Goal: Browse casually

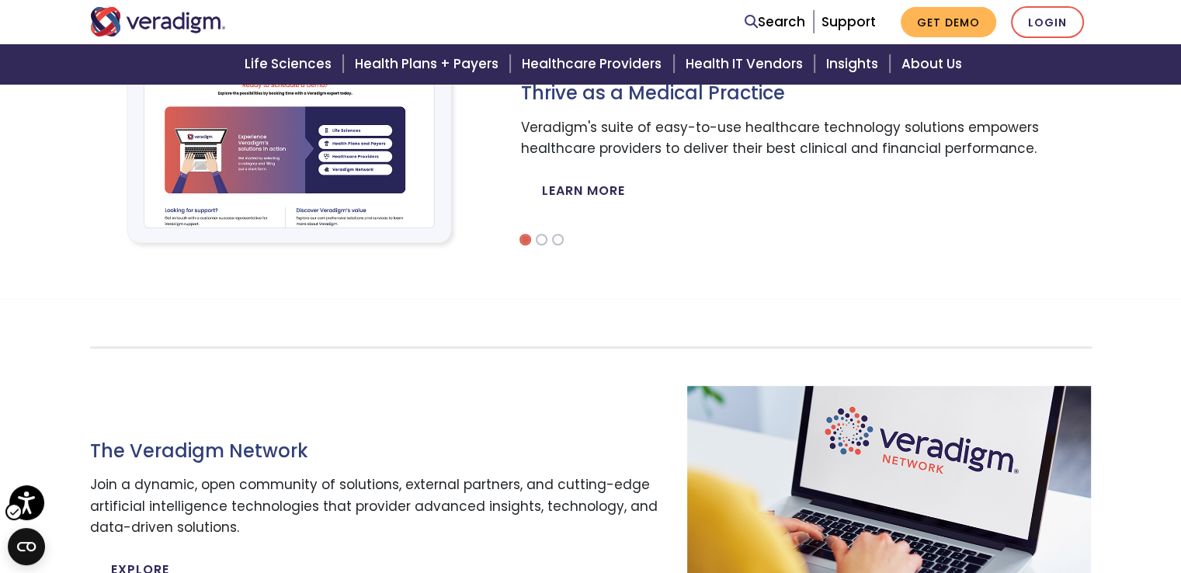
scroll to position [699, 0]
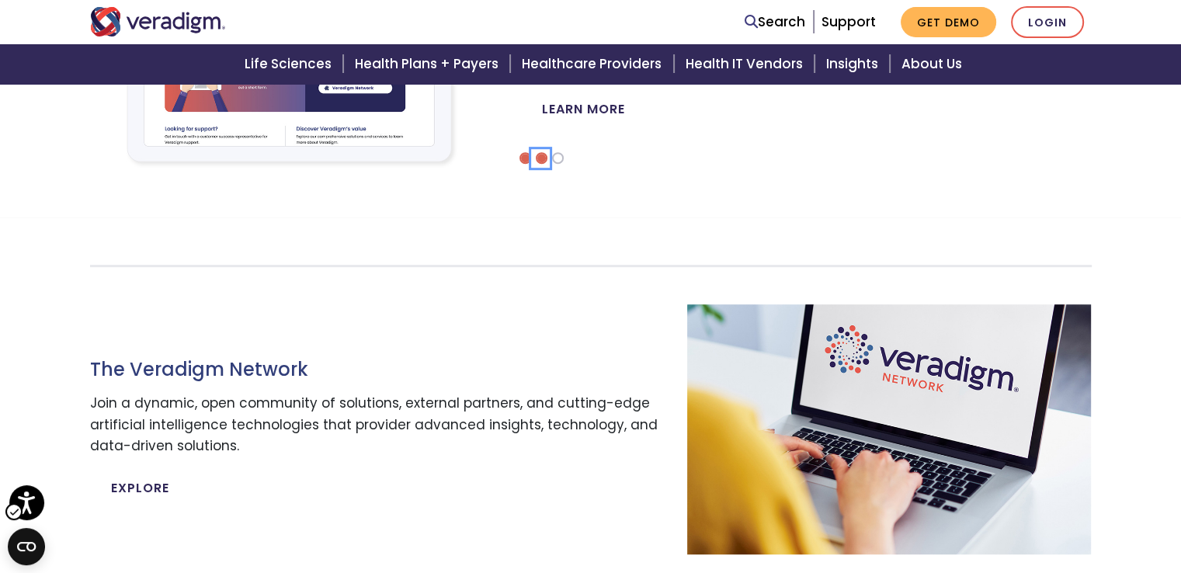
click at [536, 161] on li "Carousel" at bounding box center [542, 158] width 12 height 12
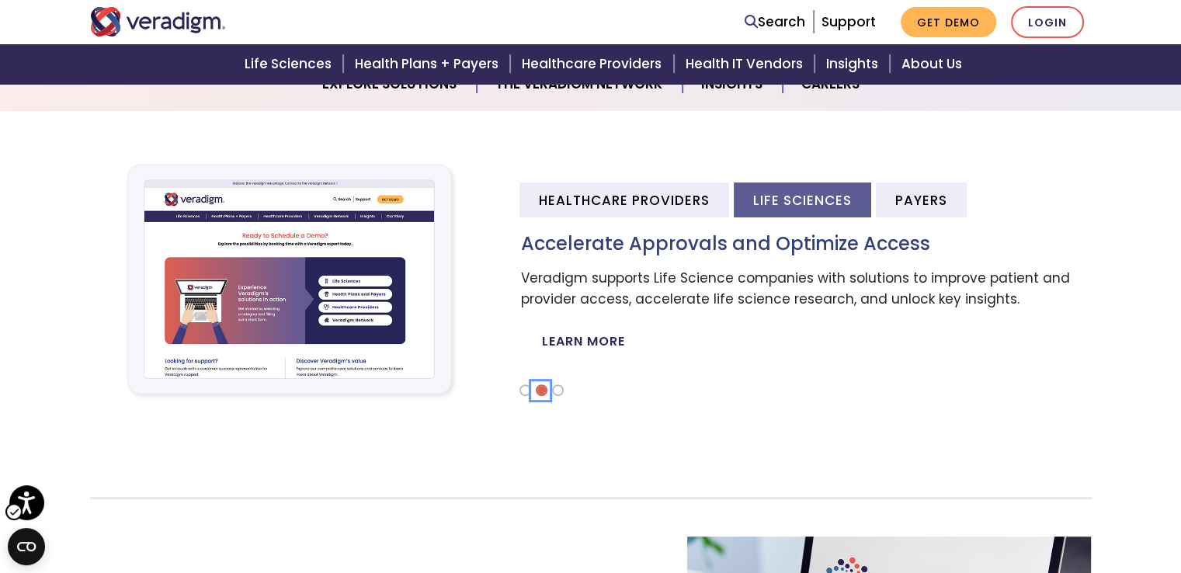
scroll to position [466, 0]
click at [553, 390] on li "Carousel" at bounding box center [558, 391] width 12 height 12
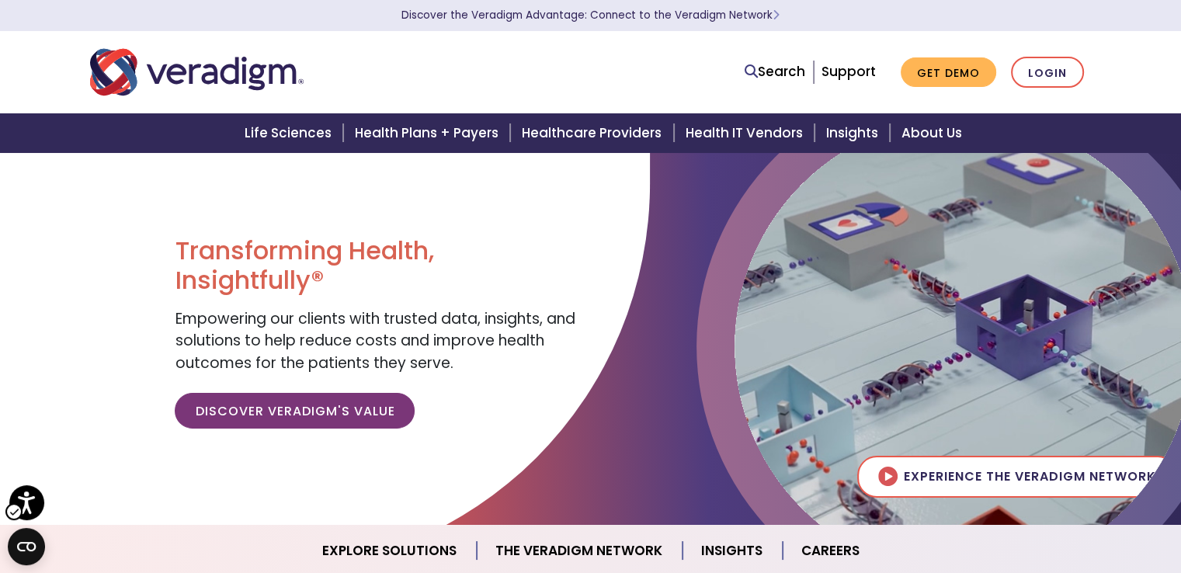
scroll to position [388, 0]
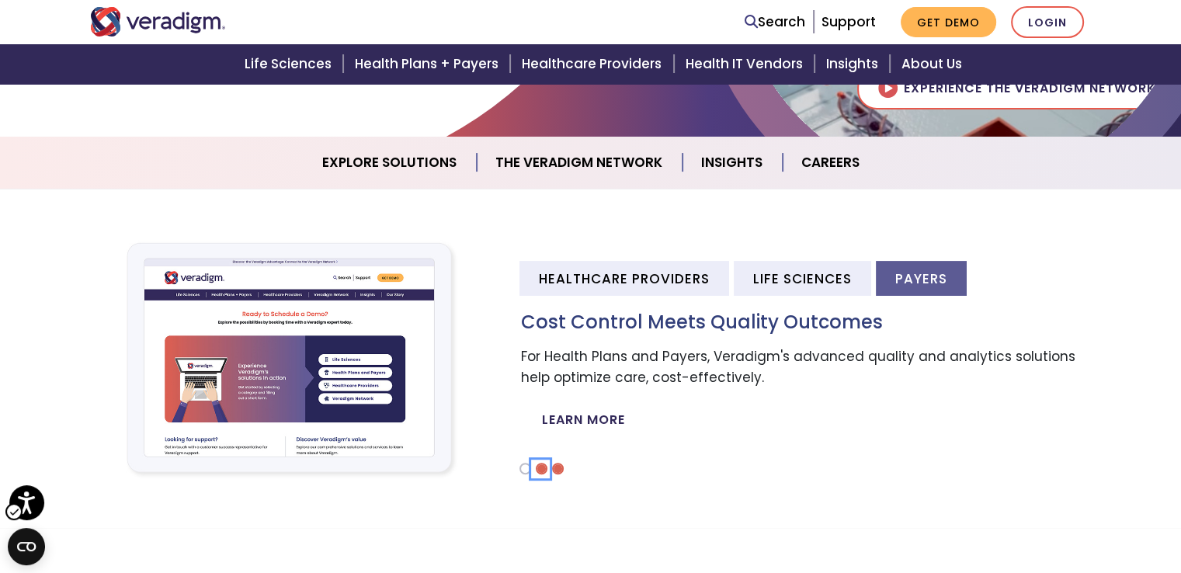
click at [539, 470] on li "Carousel" at bounding box center [542, 469] width 12 height 12
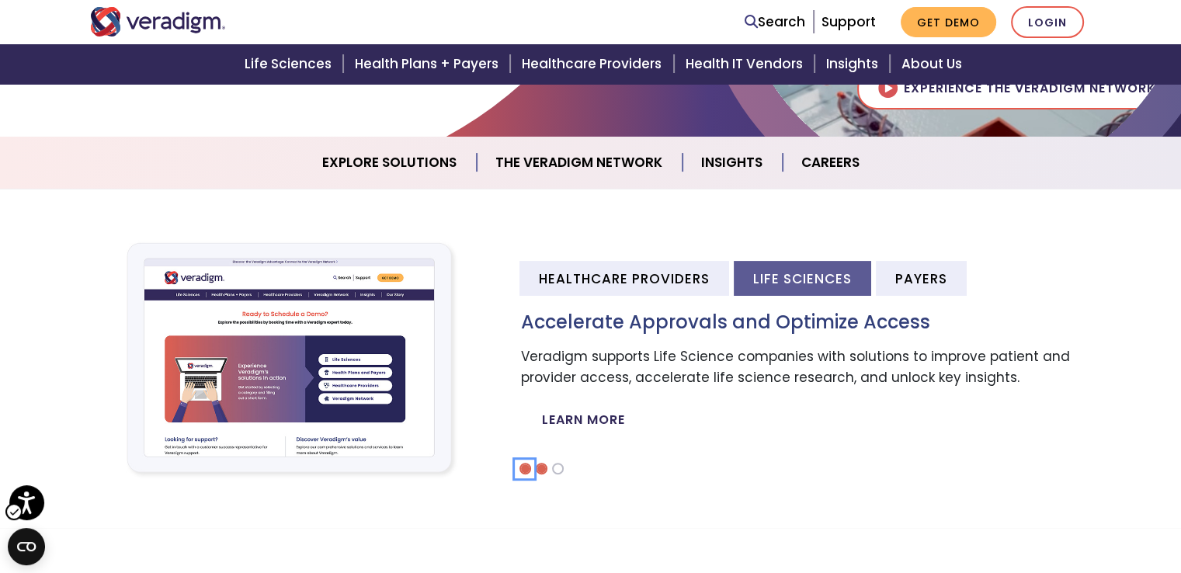
click at [520, 464] on li "Carousel" at bounding box center [525, 469] width 12 height 12
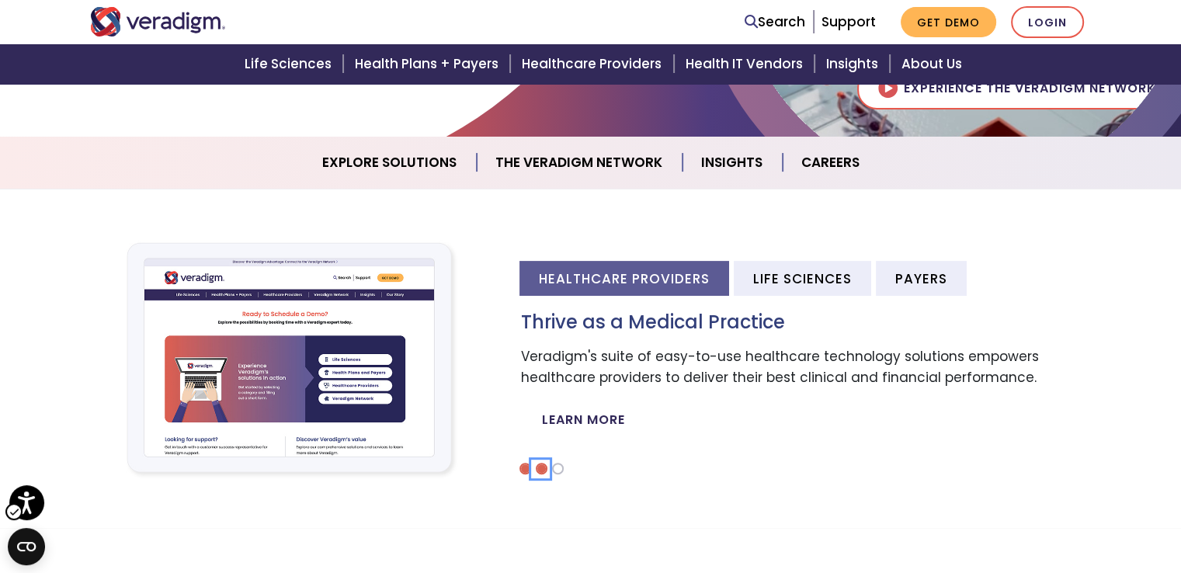
click at [539, 466] on li "Carousel" at bounding box center [542, 469] width 12 height 12
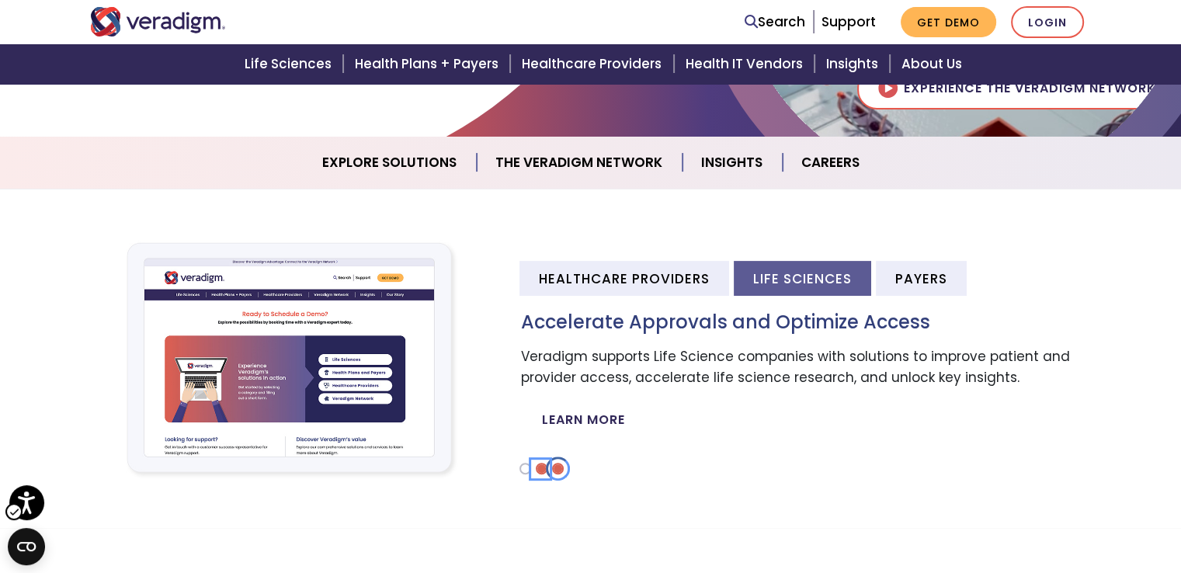
click at [557, 470] on li "Carousel" at bounding box center [558, 469] width 12 height 12
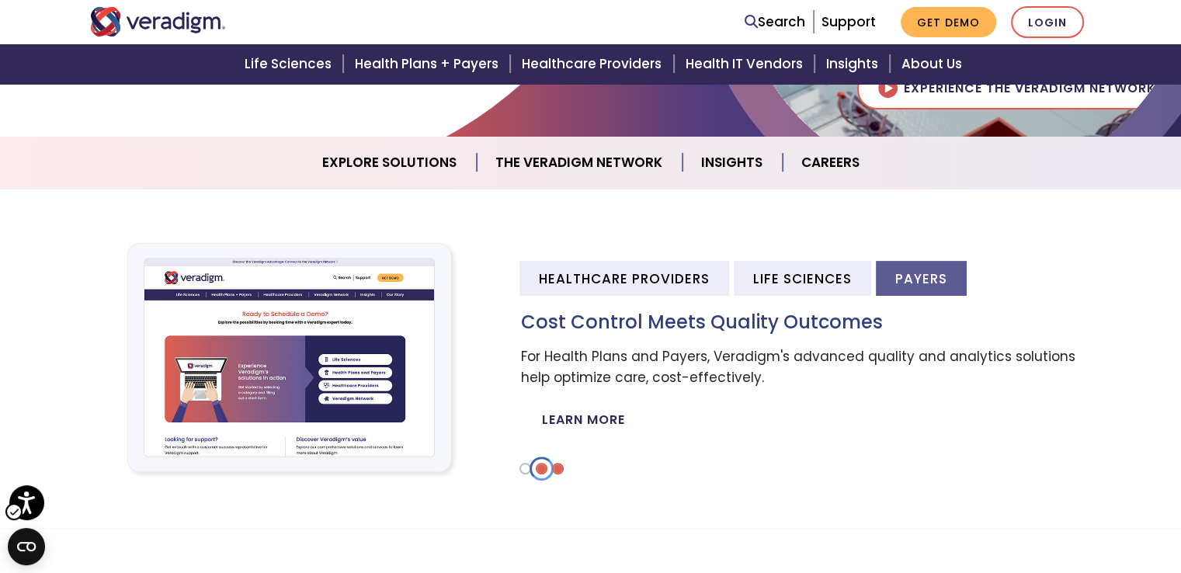
click at [539, 469] on li "Carousel" at bounding box center [542, 469] width 12 height 12
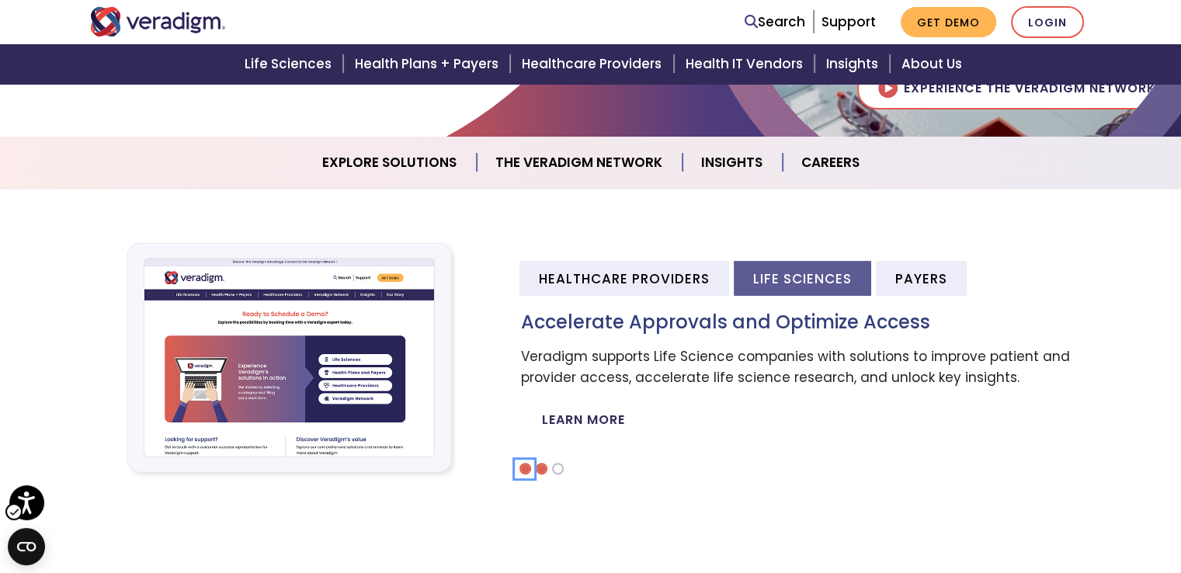
click at [523, 468] on li "Carousel" at bounding box center [525, 469] width 12 height 12
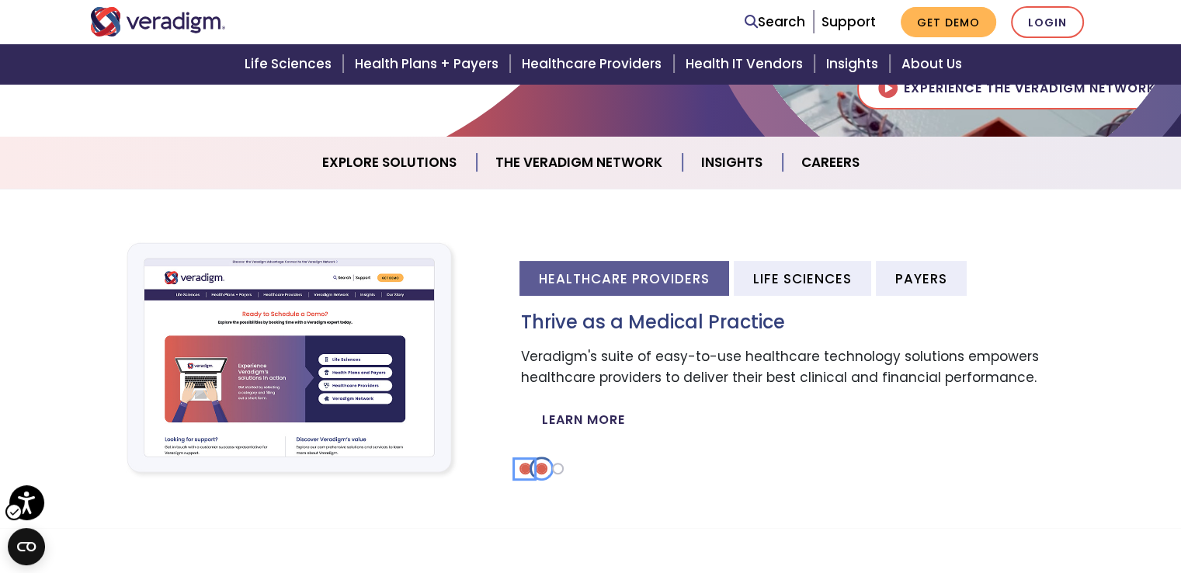
click at [539, 472] on li "Carousel" at bounding box center [542, 469] width 12 height 12
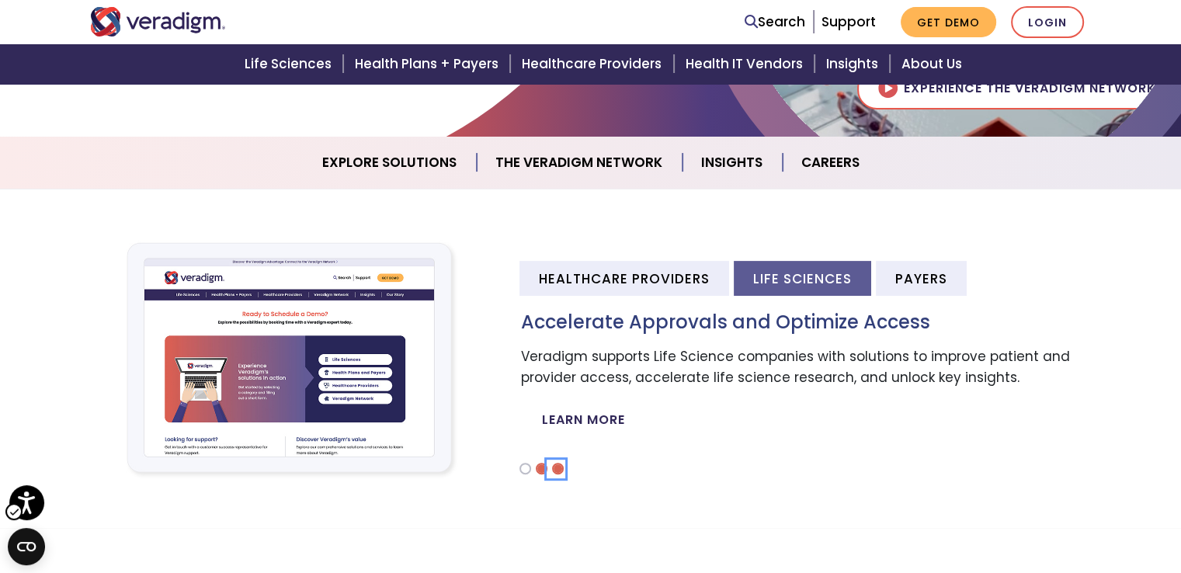
click at [553, 468] on li "Carousel" at bounding box center [558, 469] width 12 height 12
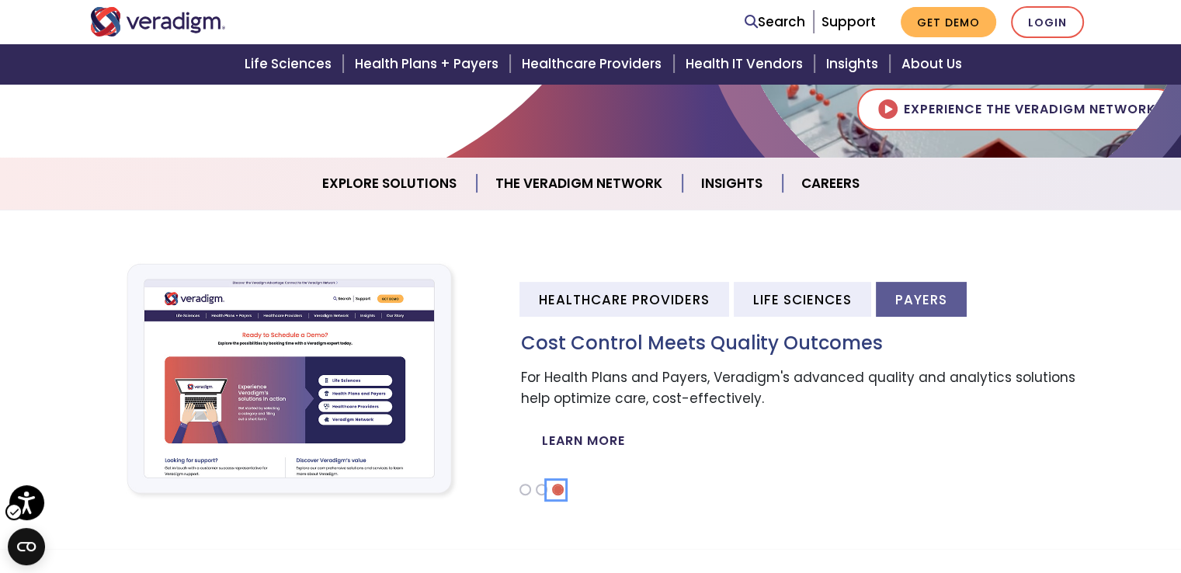
scroll to position [466, 0]
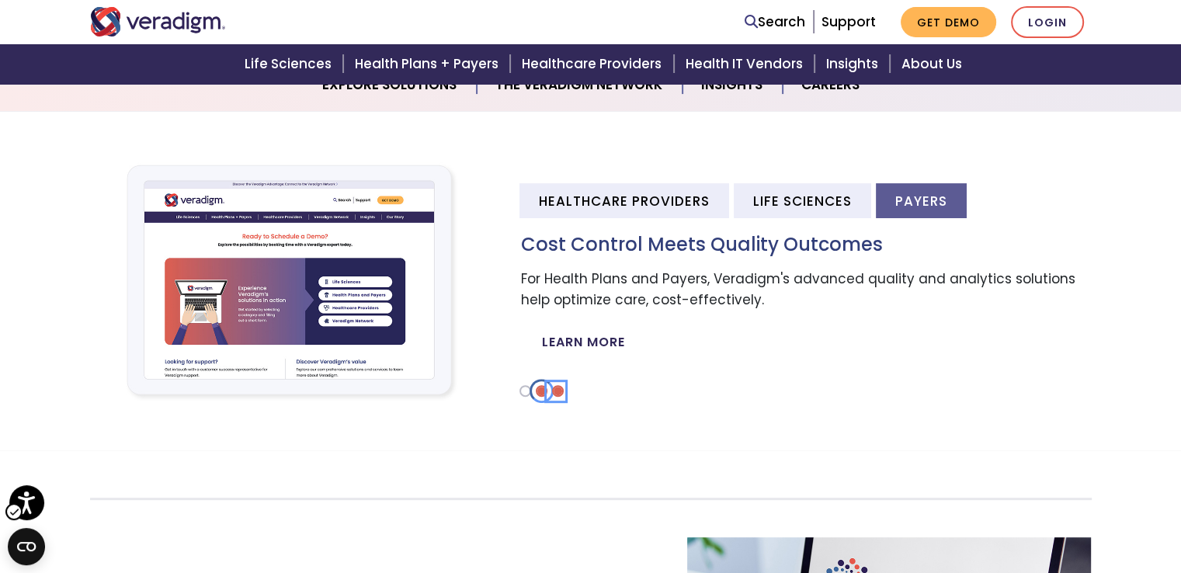
click at [540, 395] on li "Carousel" at bounding box center [542, 391] width 12 height 12
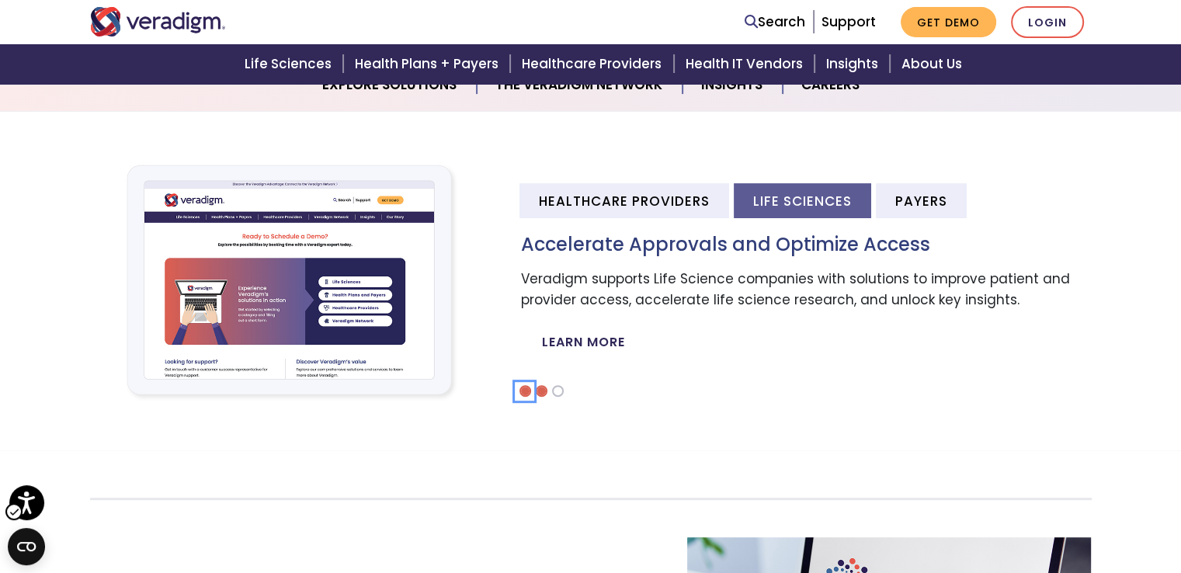
click at [521, 395] on li "Carousel" at bounding box center [525, 391] width 12 height 12
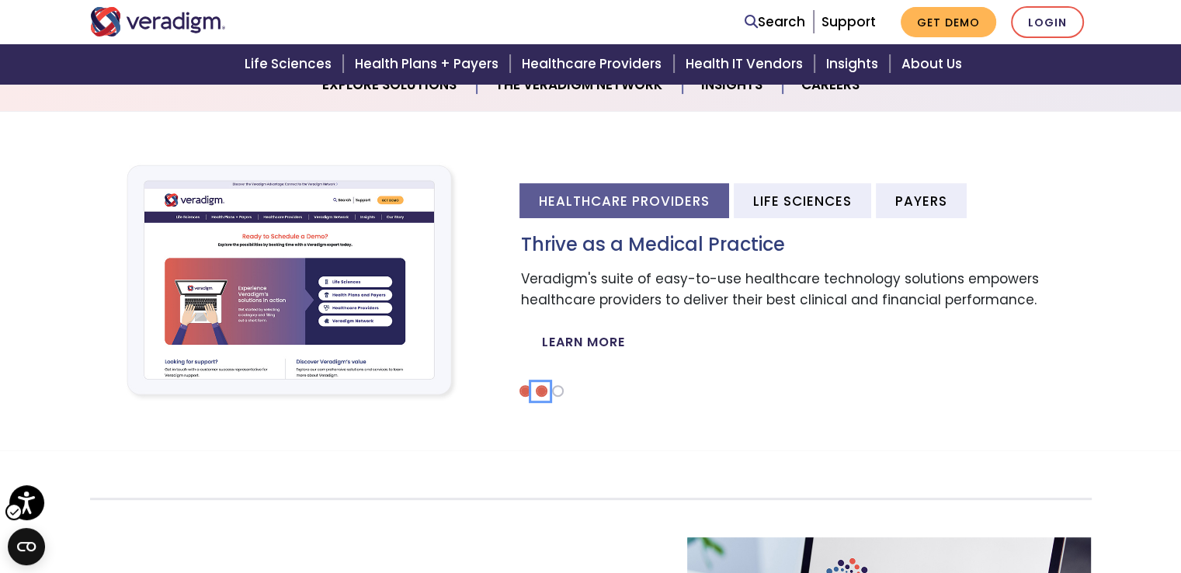
click at [538, 390] on li "Carousel" at bounding box center [542, 391] width 12 height 12
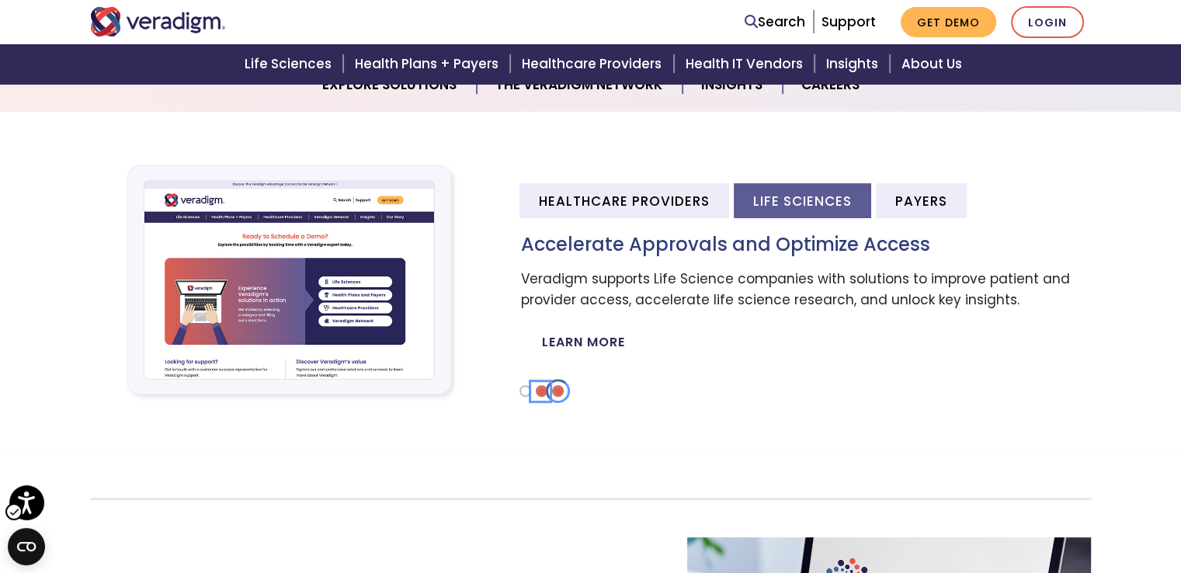
click at [558, 390] on li "Carousel" at bounding box center [558, 391] width 12 height 12
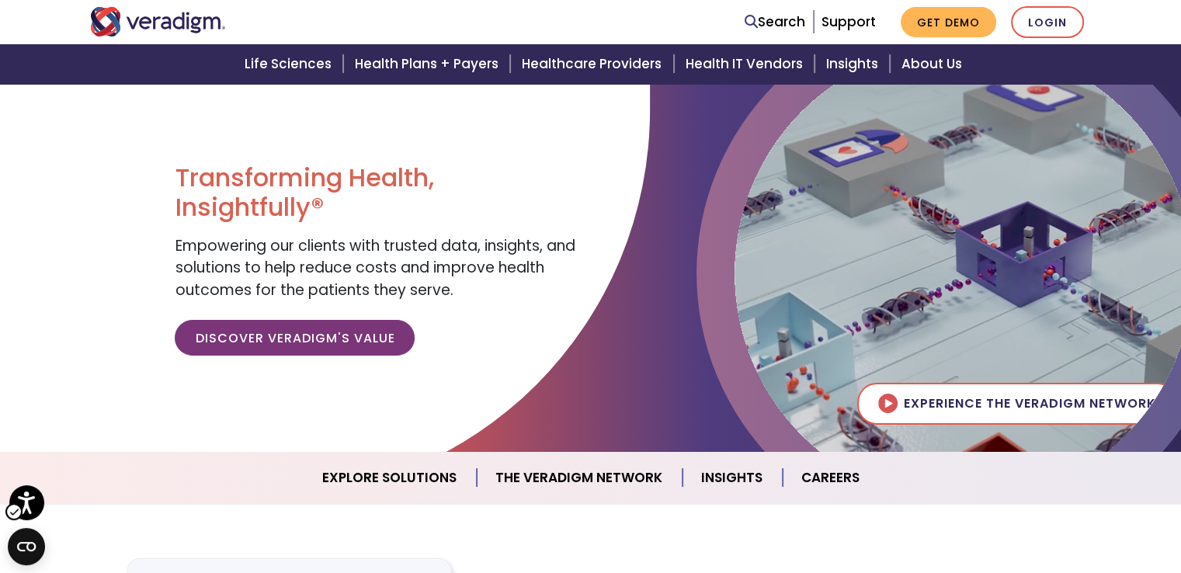
scroll to position [155, 0]
